Goal: Navigation & Orientation: Find specific page/section

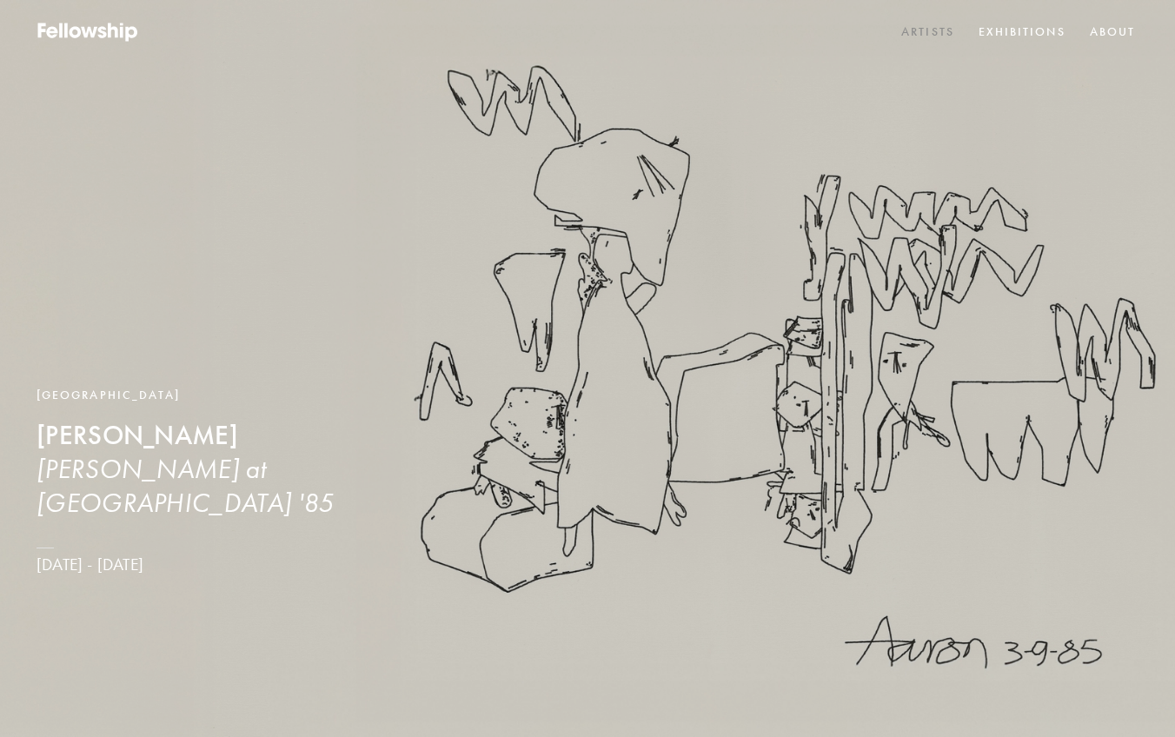
click at [938, 31] on link "Artists" at bounding box center [928, 32] width 60 height 26
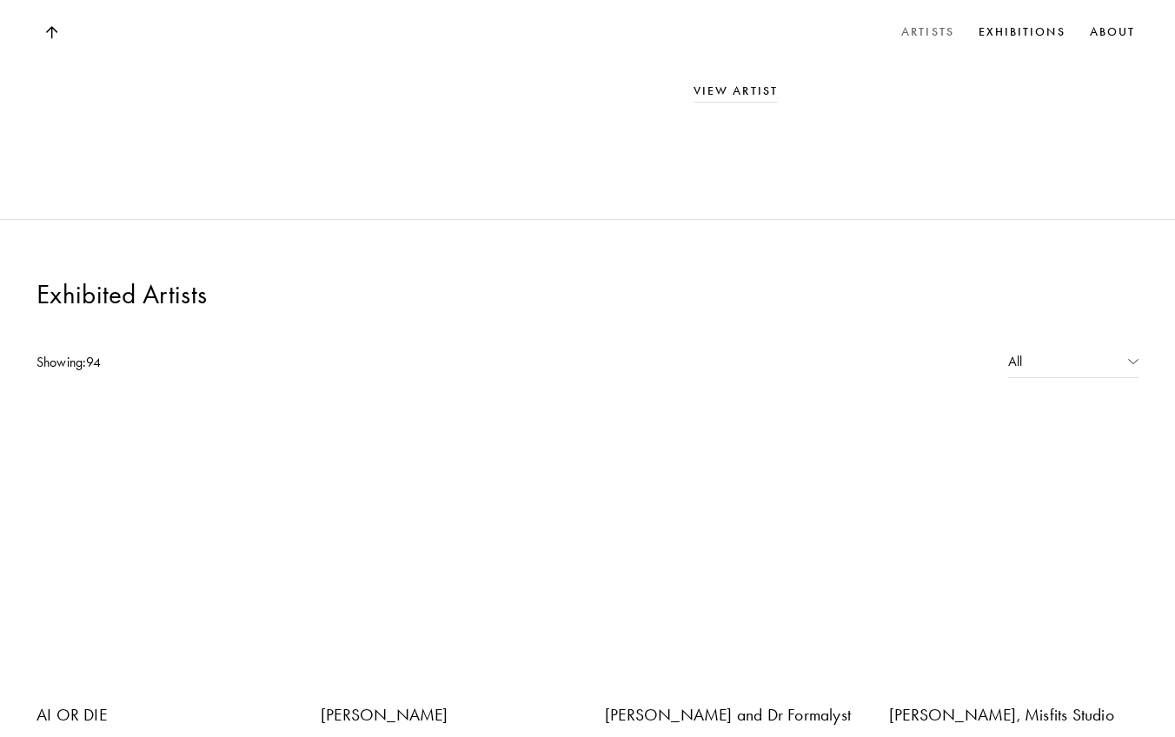
scroll to position [416, 0]
